Goal: Task Accomplishment & Management: Manage account settings

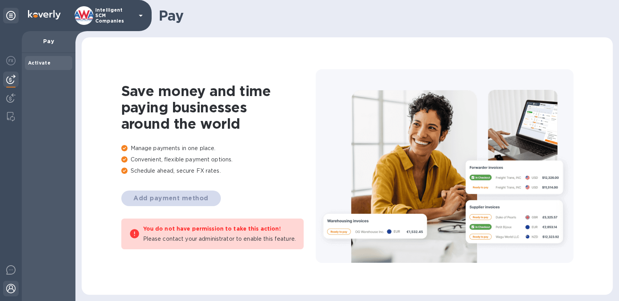
click at [15, 289] on img at bounding box center [10, 288] width 9 height 9
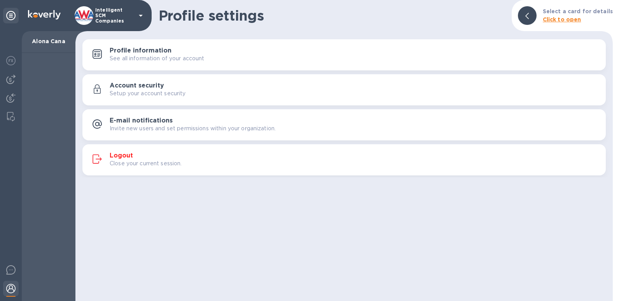
click at [15, 289] on img at bounding box center [10, 288] width 9 height 9
click at [156, 216] on div "Profile settings Select a card for details Click to open Profile information Se…" at bounding box center [343, 150] width 537 height 301
drag, startPoint x: 7, startPoint y: 59, endPoint x: 10, endPoint y: 67, distance: 8.6
click at [7, 60] on div at bounding box center [11, 61] width 16 height 17
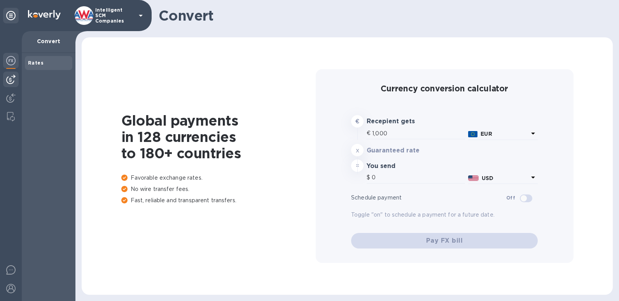
type input "1,166.91"
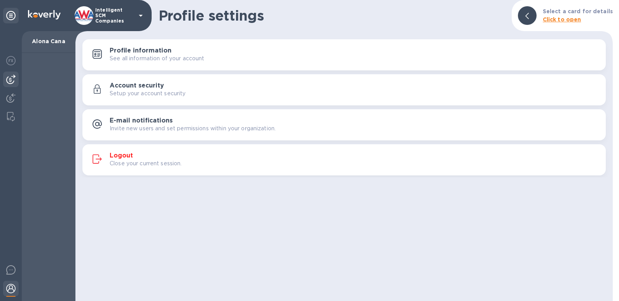
click at [14, 72] on div at bounding box center [11, 80] width 16 height 16
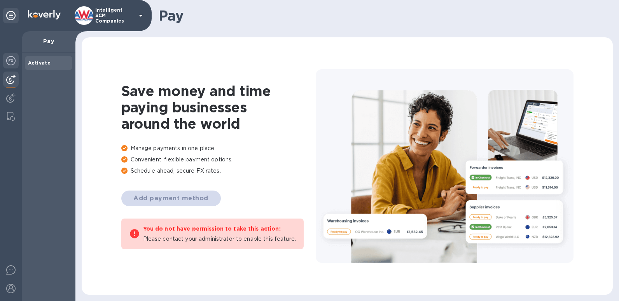
click at [7, 61] on img at bounding box center [10, 60] width 9 height 9
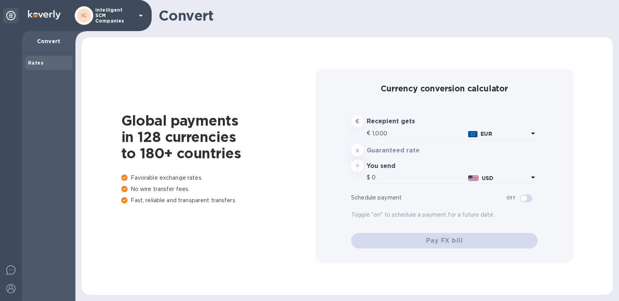
type input "1,166.91"
